Goal: Task Accomplishment & Management: Manage account settings

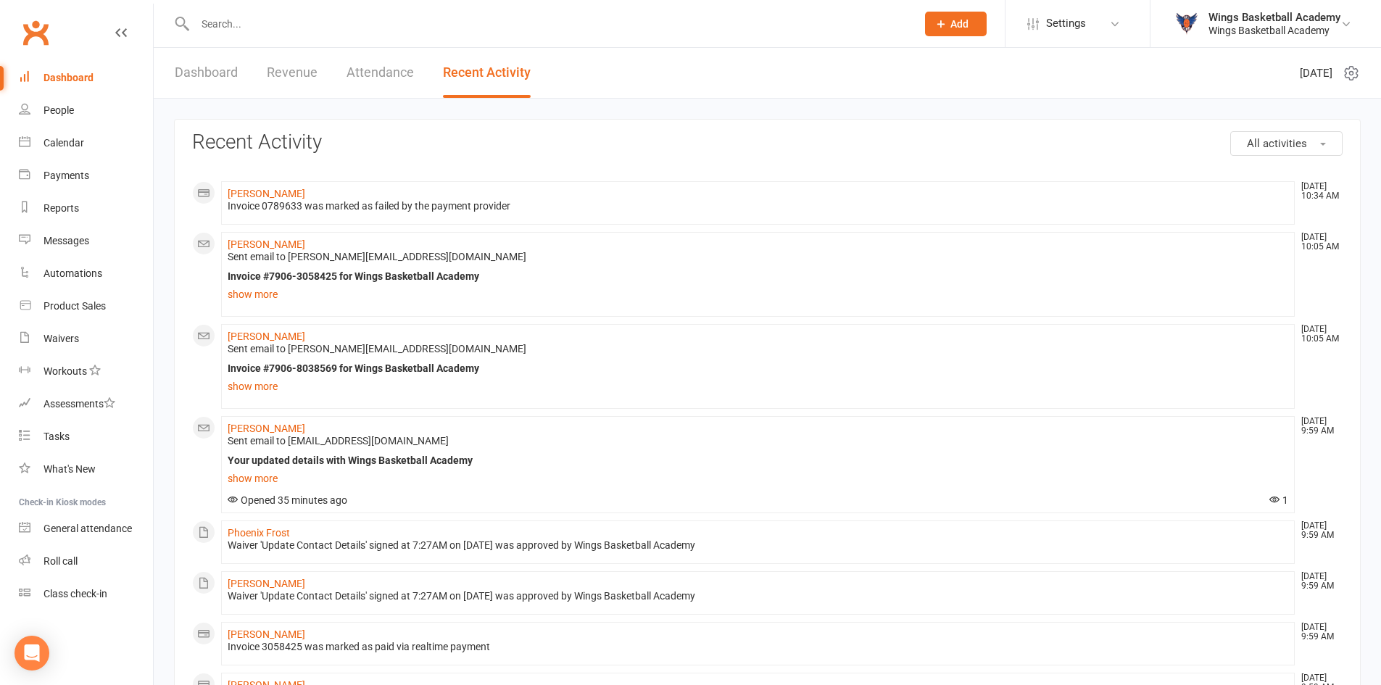
click at [244, 23] on input "text" at bounding box center [548, 24] width 715 height 20
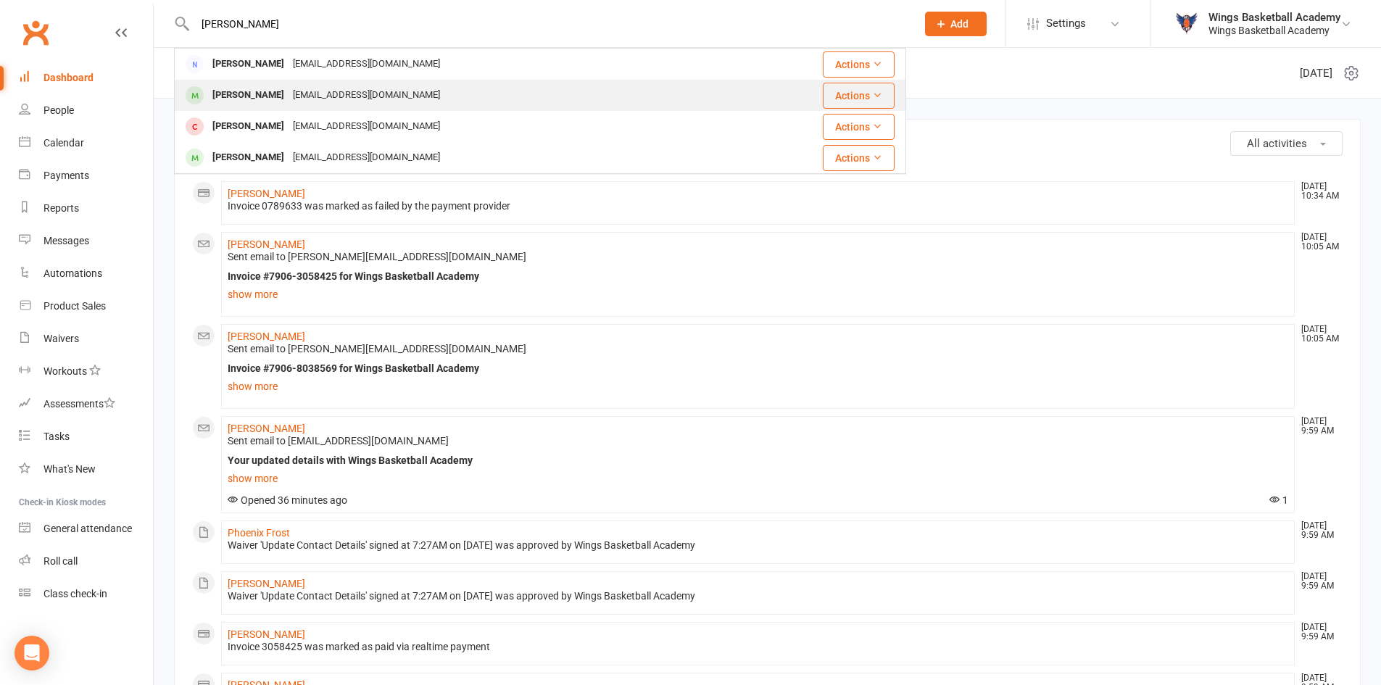
type input "[PERSON_NAME]"
click at [245, 87] on div "[PERSON_NAME]" at bounding box center [248, 95] width 80 height 21
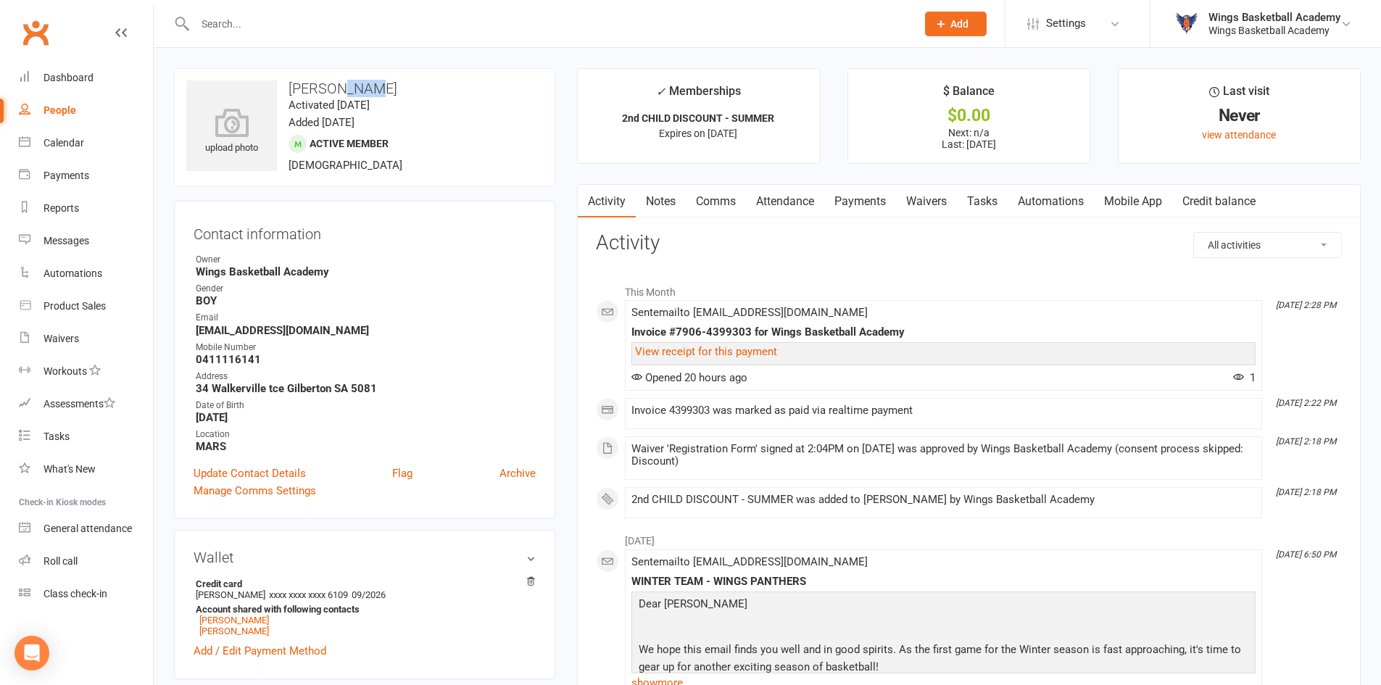
drag, startPoint x: 374, startPoint y: 84, endPoint x: 340, endPoint y: 85, distance: 34.1
click at [340, 85] on h3 "[PERSON_NAME]" at bounding box center [364, 88] width 357 height 16
copy h3 "[PERSON_NAME]"
click at [250, 17] on input "text" at bounding box center [548, 24] width 715 height 20
paste input "[PERSON_NAME]"
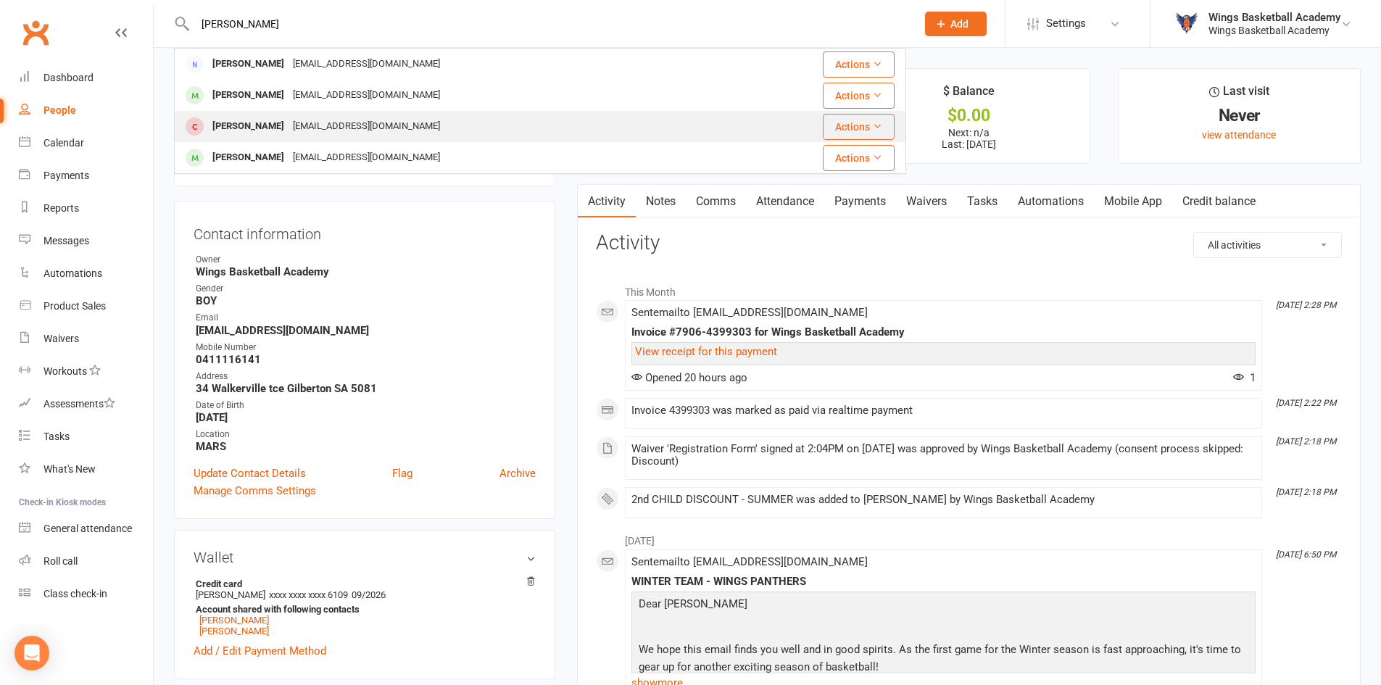
type input "[PERSON_NAME]"
click at [250, 121] on div "[PERSON_NAME]" at bounding box center [248, 126] width 80 height 21
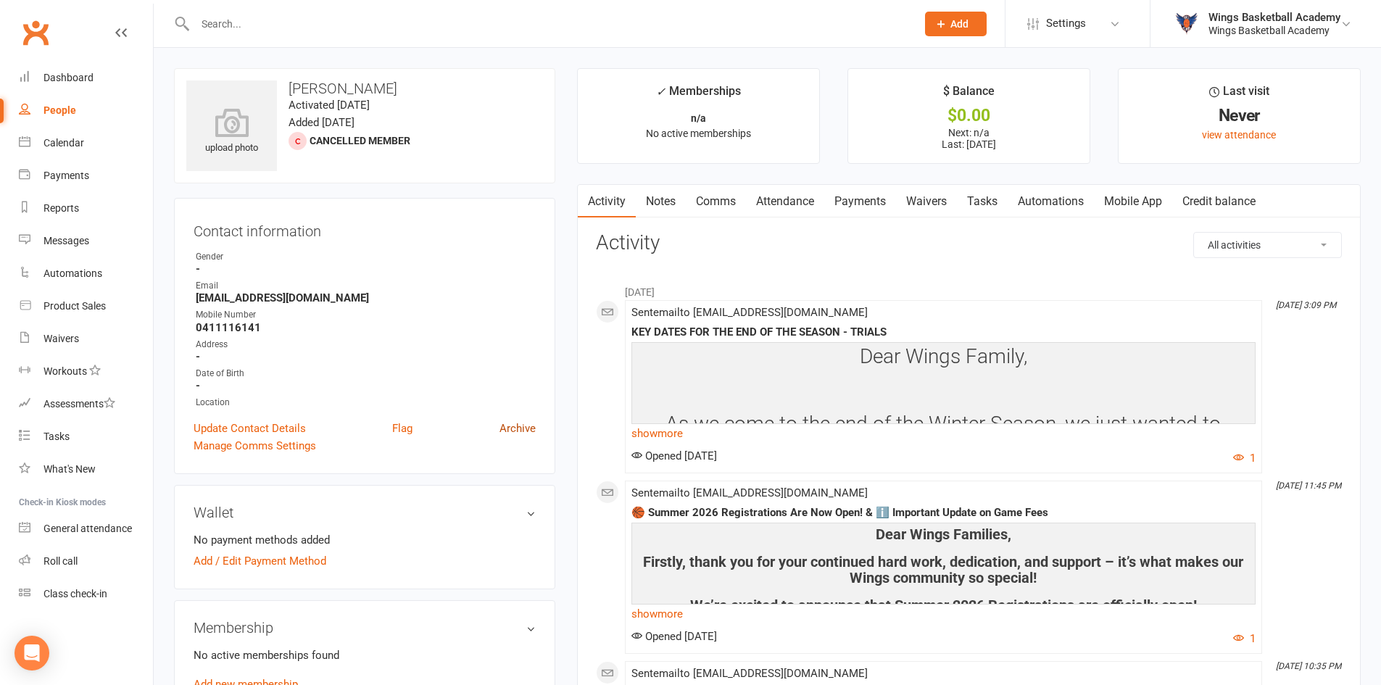
click at [523, 429] on link "Archive" at bounding box center [517, 428] width 36 height 17
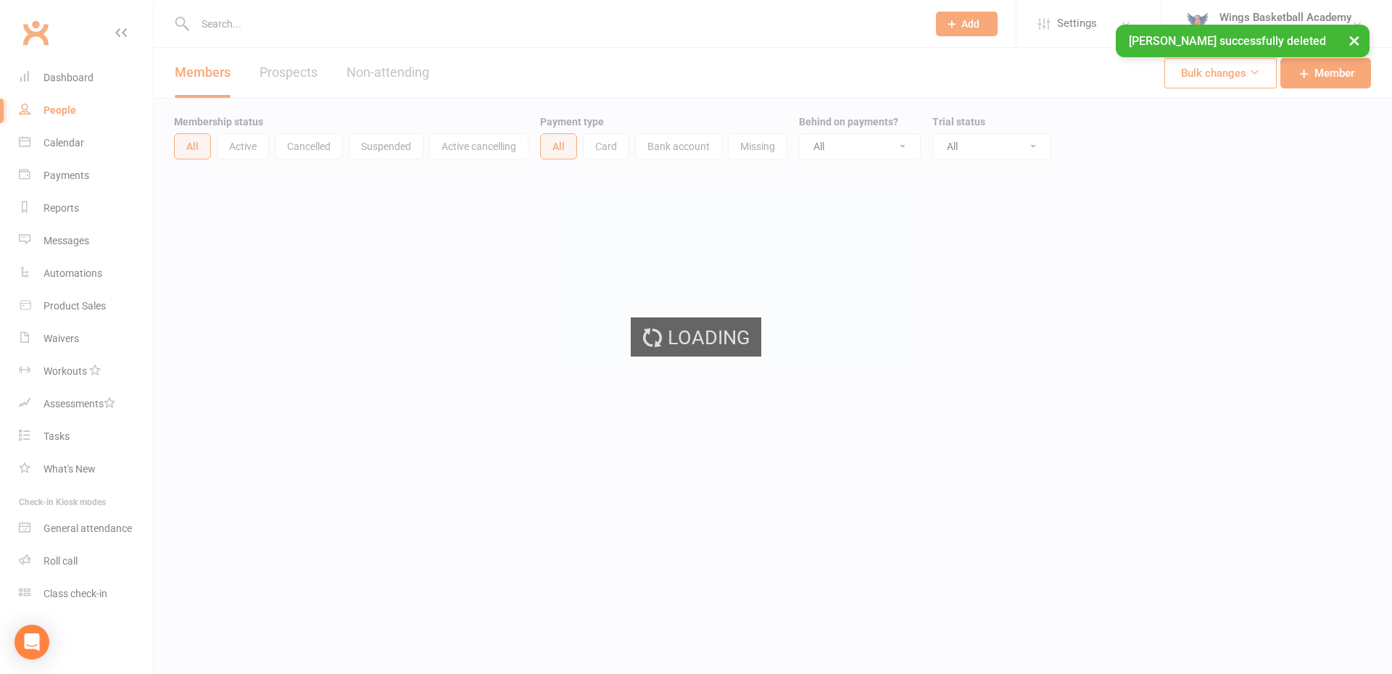
select select "100"
